Goal: Find specific page/section: Find specific page/section

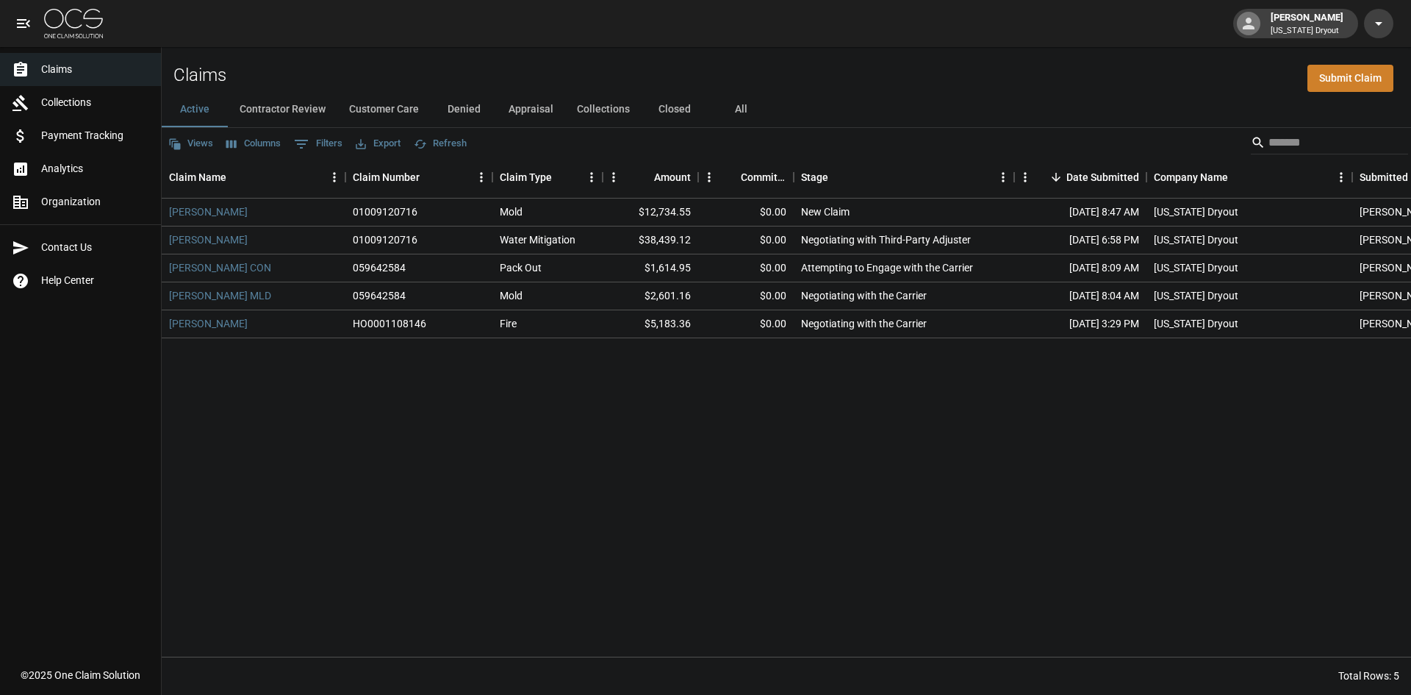
drag, startPoint x: 0, startPoint y: 0, endPoint x: 60, endPoint y: 29, distance: 66.1
click at [60, 29] on img at bounding box center [73, 23] width 59 height 29
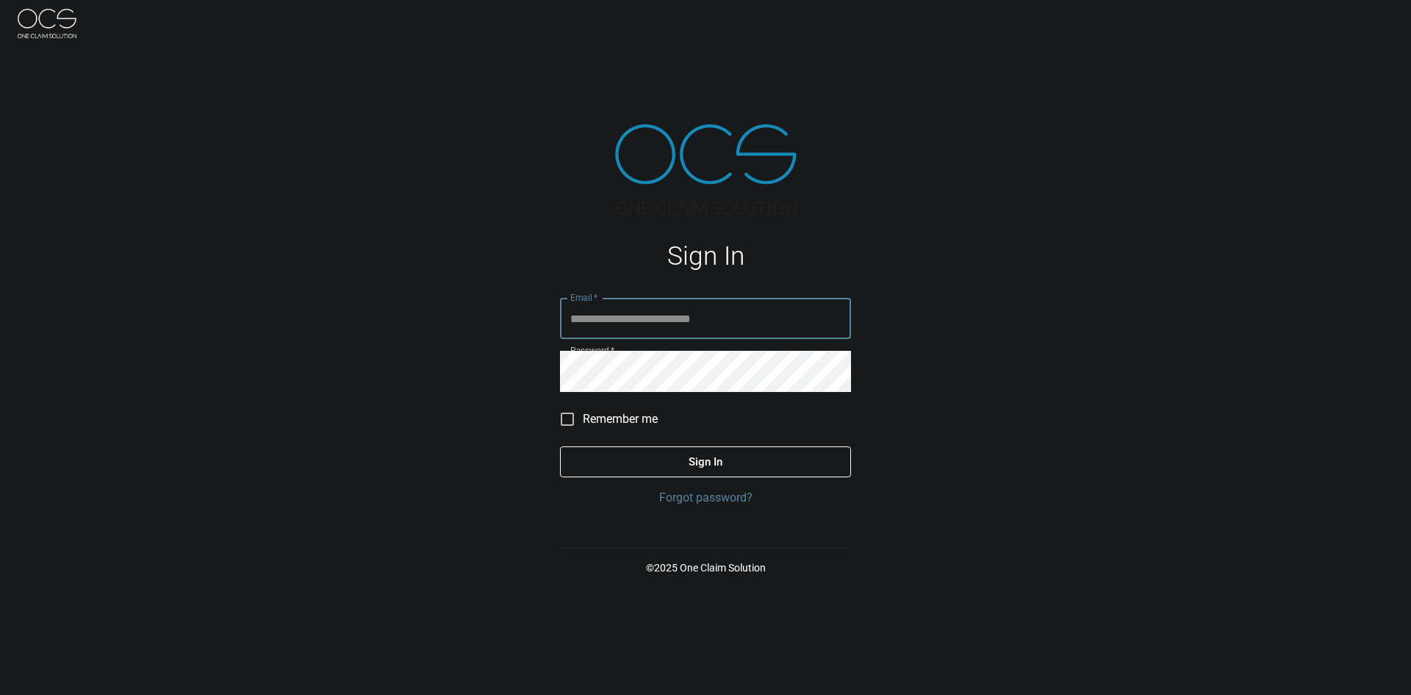
type input "**********"
click at [681, 459] on button "Sign In" at bounding box center [705, 461] width 291 height 31
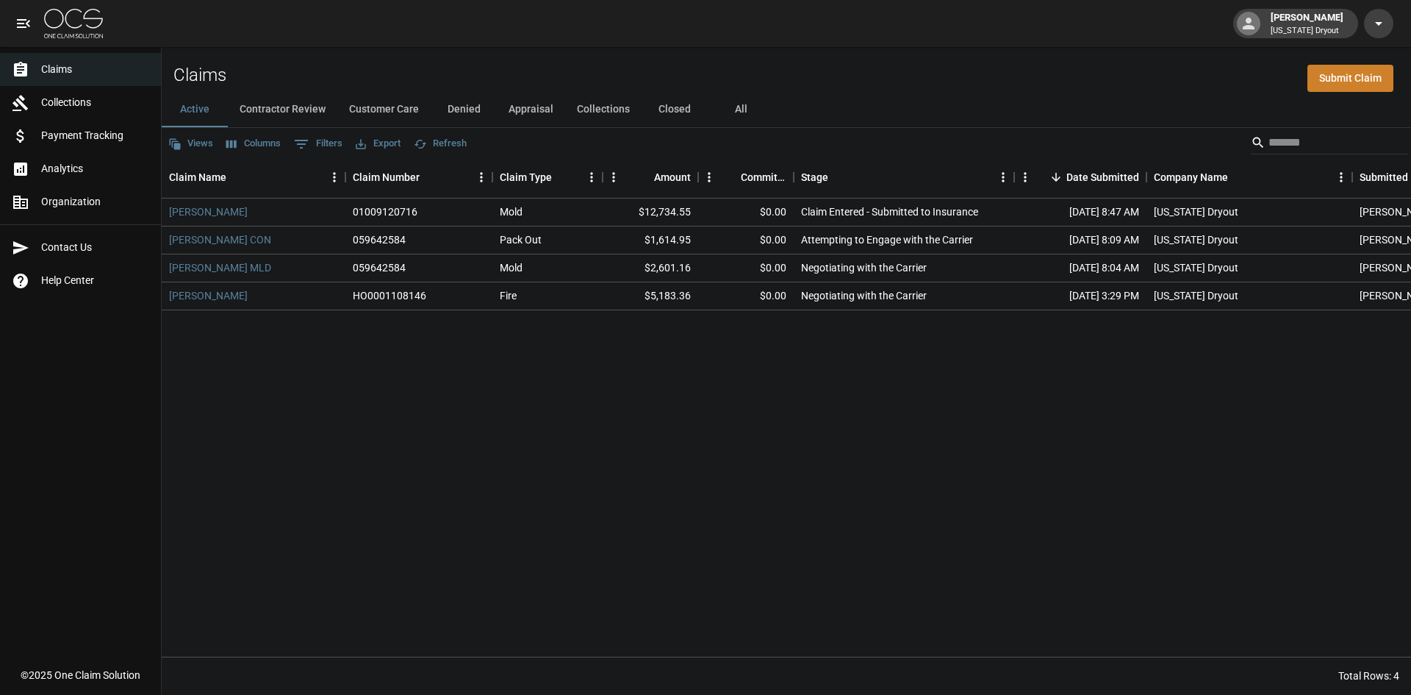
click at [298, 106] on button "Contractor Review" at bounding box center [283, 109] width 110 height 35
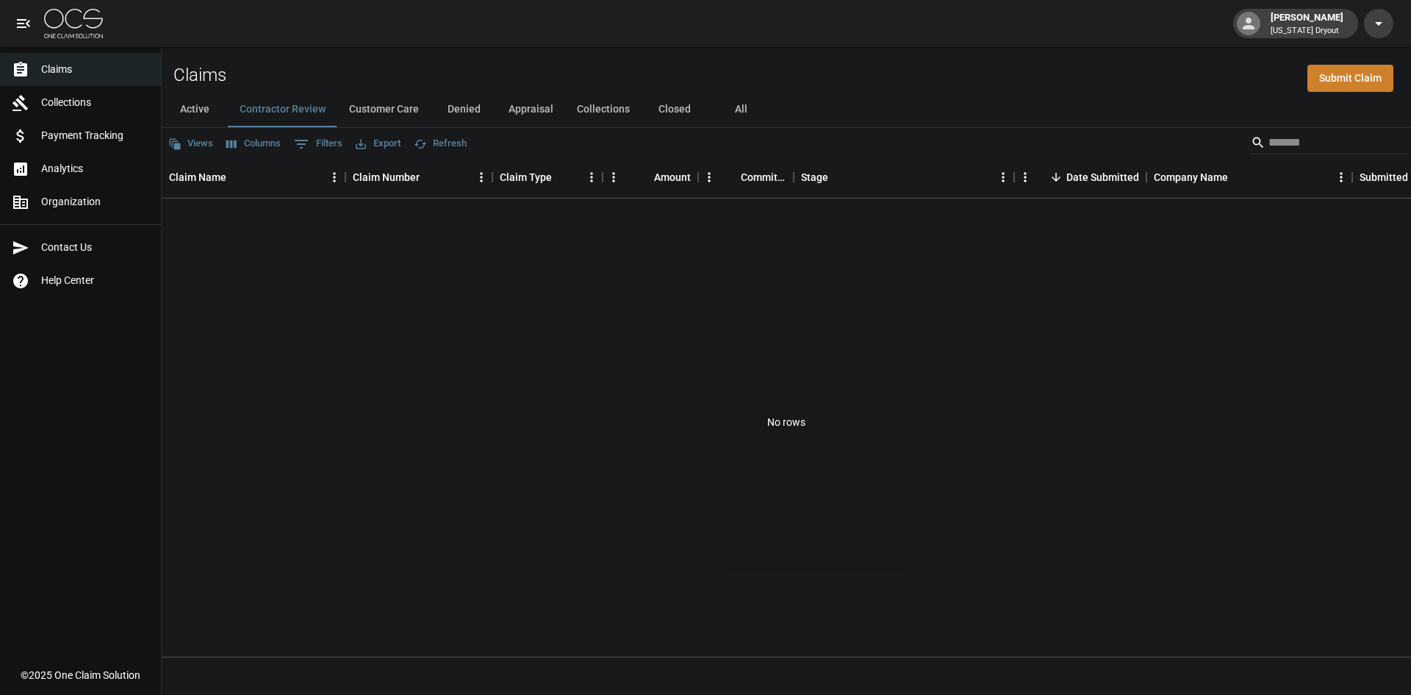
click at [376, 112] on button "Customer Care" at bounding box center [383, 109] width 93 height 35
click at [453, 105] on button "Denied" at bounding box center [464, 109] width 66 height 35
click at [527, 111] on button "Appraisal" at bounding box center [531, 109] width 68 height 35
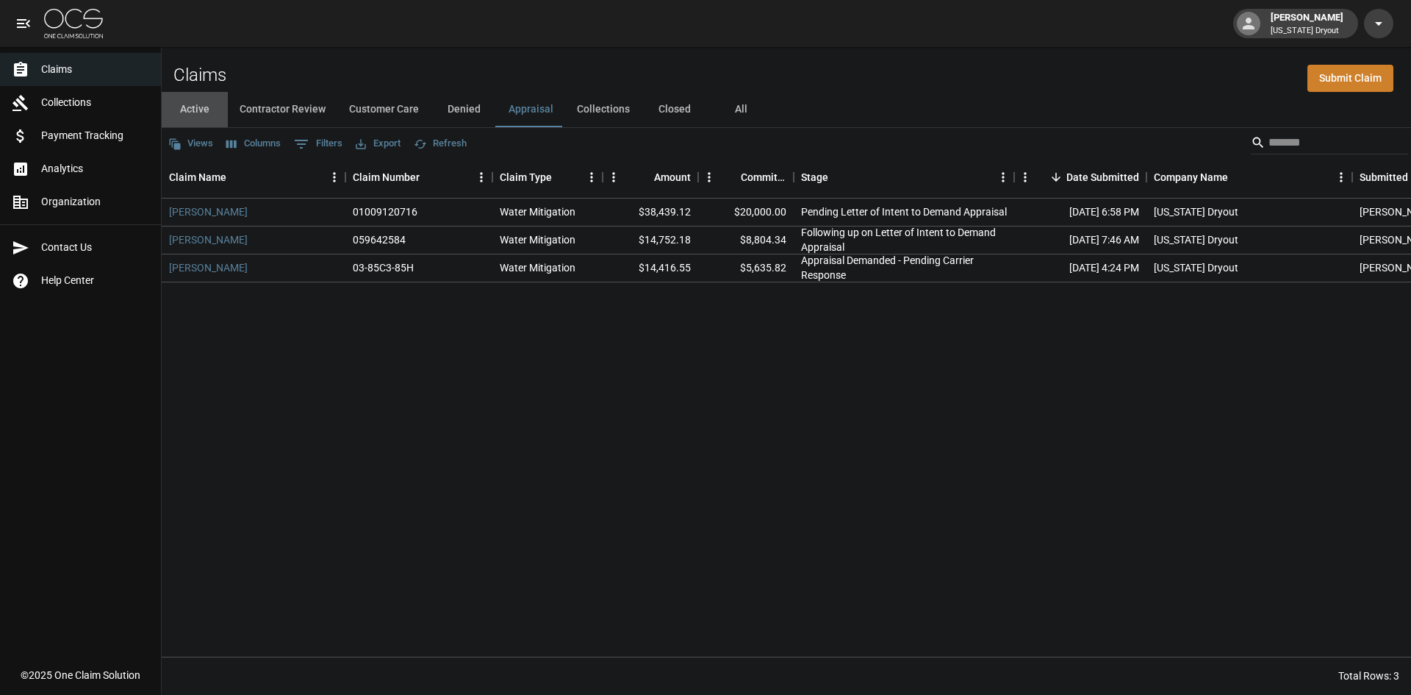
click at [198, 113] on button "Active" at bounding box center [195, 109] width 66 height 35
